Goal: Use online tool/utility: Utilize a website feature to perform a specific function

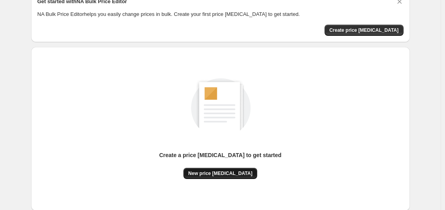
scroll to position [80, 0]
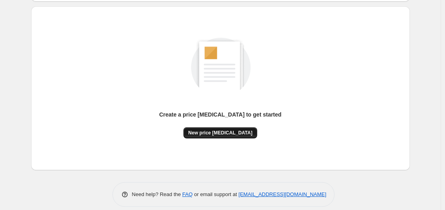
click at [236, 130] on span "New price [MEDICAL_DATA]" at bounding box center [220, 133] width 64 height 6
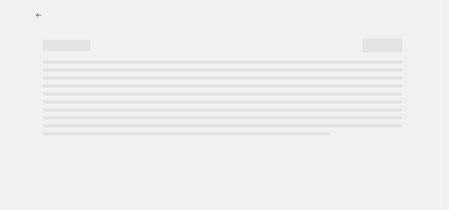
select select "percentage"
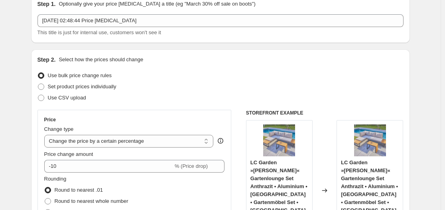
scroll to position [120, 0]
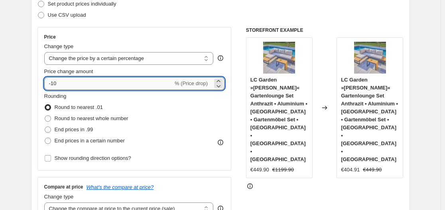
click at [141, 86] on input "-10" at bounding box center [108, 83] width 129 height 13
type input "-1"
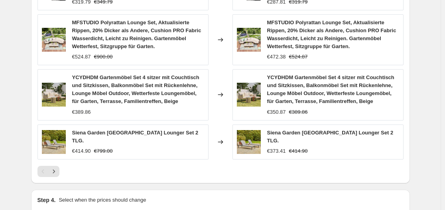
scroll to position [645, 0]
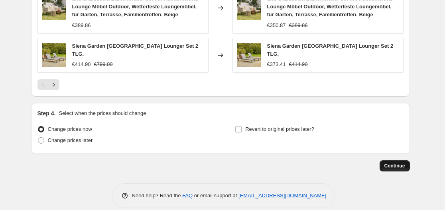
type input "-35"
click at [390, 163] on span "Continue" at bounding box center [394, 166] width 21 height 6
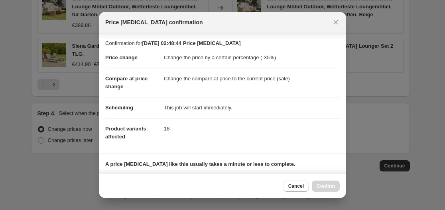
scroll to position [125, 0]
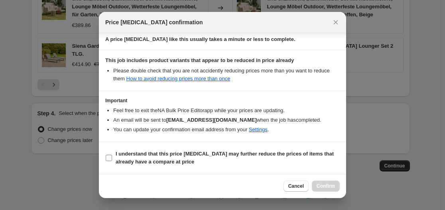
click at [110, 156] on input "I understand that this price [MEDICAL_DATA] may further reduce the prices of it…" at bounding box center [109, 158] width 6 height 6
checkbox input "true"
click at [334, 188] on span "Confirm" at bounding box center [325, 186] width 18 height 6
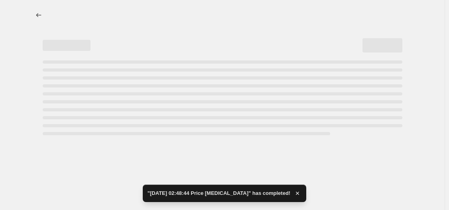
select select "percentage"
